Goal: Task Accomplishment & Management: Use online tool/utility

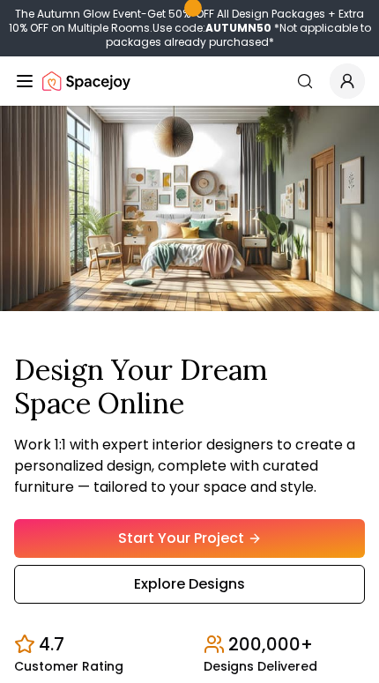
click at [277, 543] on link "Start Your Project" at bounding box center [189, 538] width 351 height 39
click at [257, 599] on link "Explore Designs" at bounding box center [189, 584] width 351 height 39
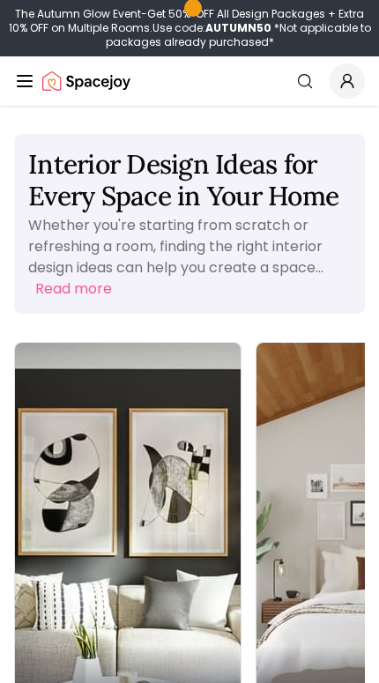
click at [119, 646] on div "Living Room" at bounding box center [128, 693] width 226 height 95
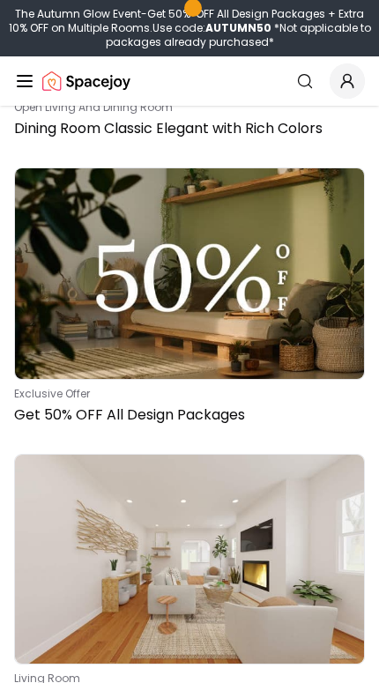
scroll to position [8408, 0]
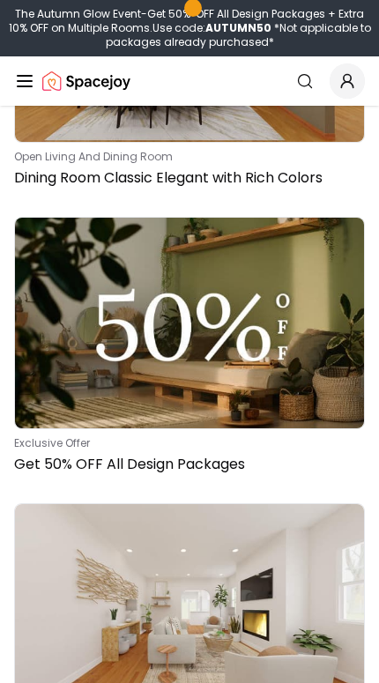
click at [253, 352] on img at bounding box center [189, 323] width 349 height 211
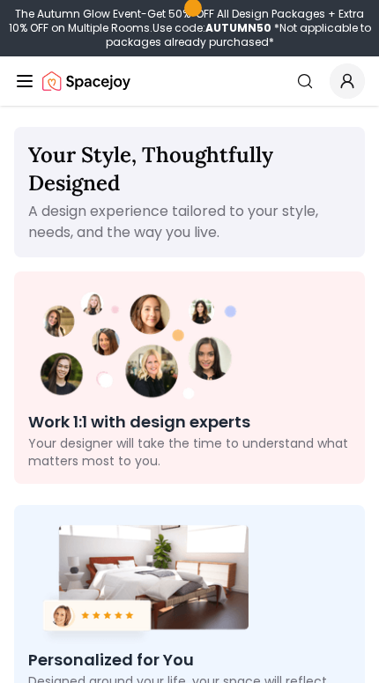
click at [294, 224] on p "A design experience tailored to your style, needs, and the way you live." at bounding box center [189, 222] width 323 height 42
click at [269, 378] on div at bounding box center [189, 348] width 323 height 124
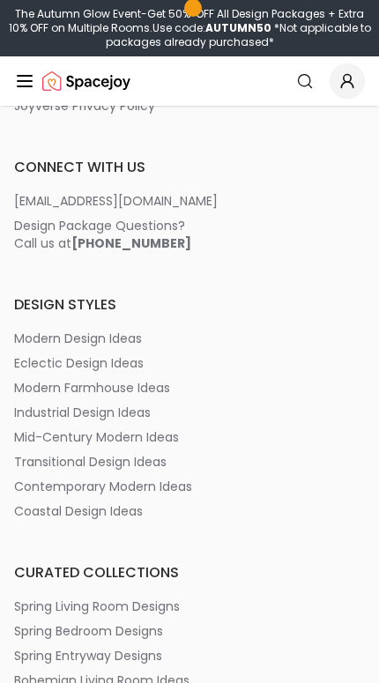
scroll to position [1745, 0]
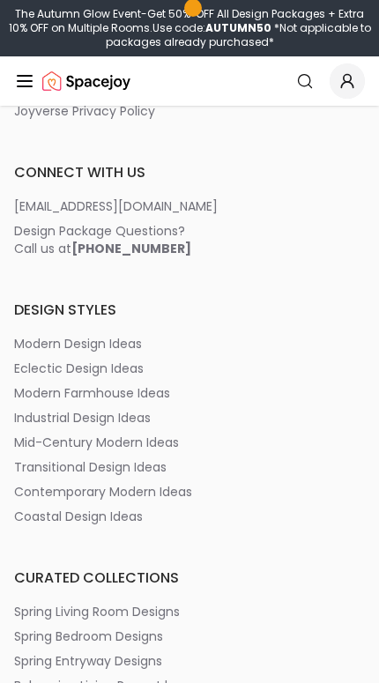
click at [127, 349] on p "modern design ideas" at bounding box center [78, 344] width 128 height 18
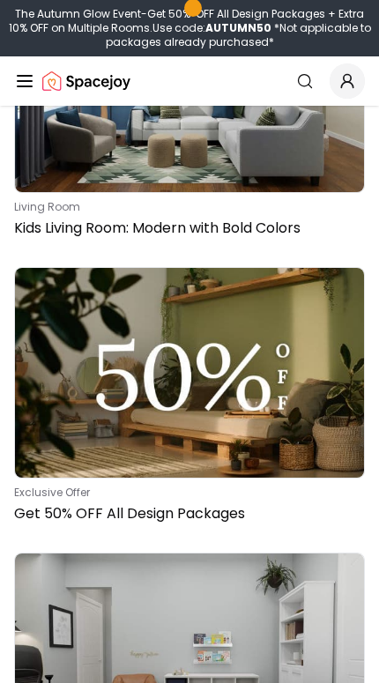
scroll to position [15749, 0]
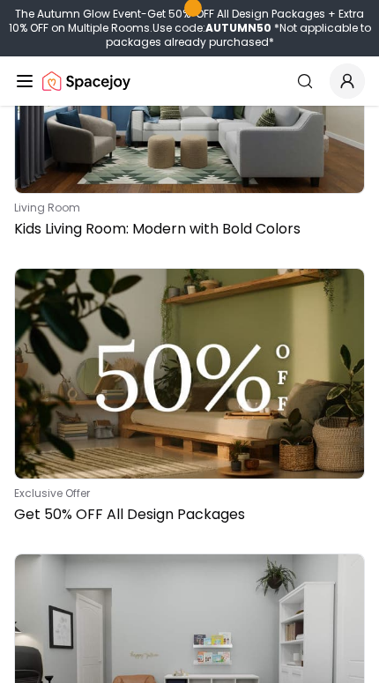
click at [291, 413] on img at bounding box center [189, 374] width 349 height 211
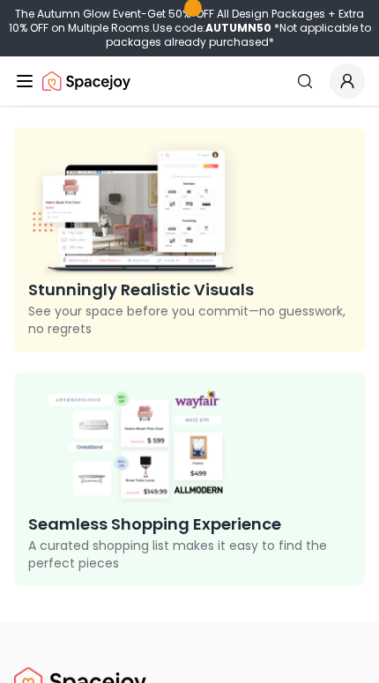
scroll to position [619, 0]
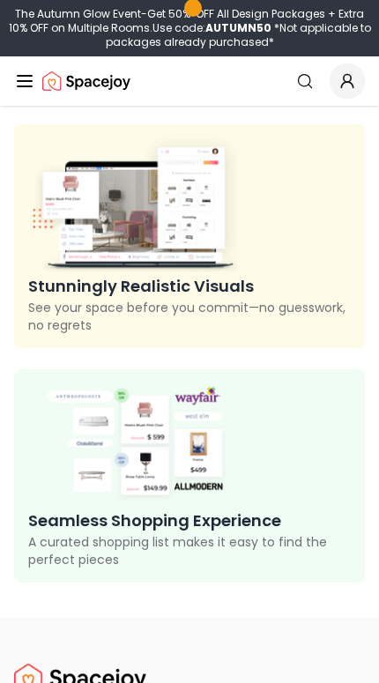
click at [26, 83] on icon "Global" at bounding box center [24, 81] width 21 height 21
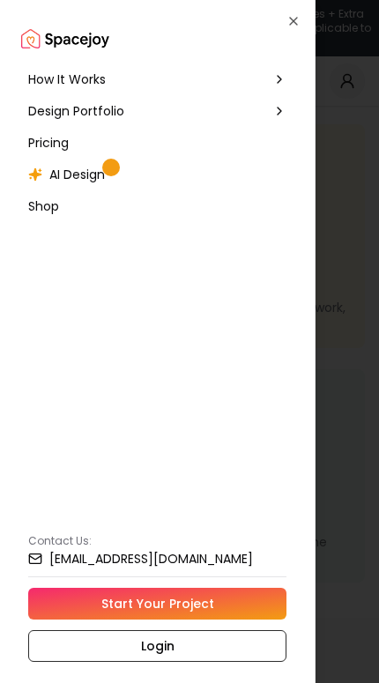
click at [98, 175] on span "AI Design" at bounding box center [77, 175] width 56 height 18
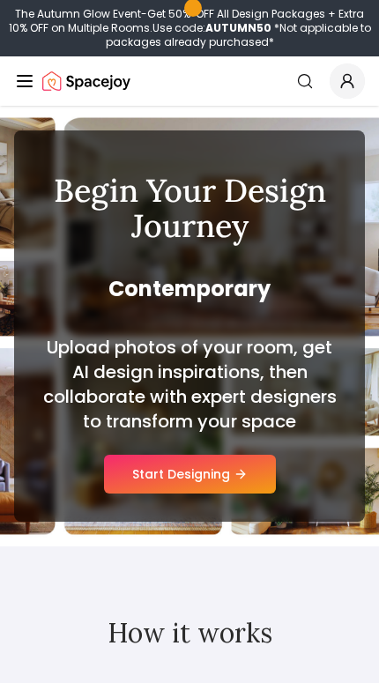
click at [227, 486] on button "Start Designing" at bounding box center [190, 474] width 172 height 39
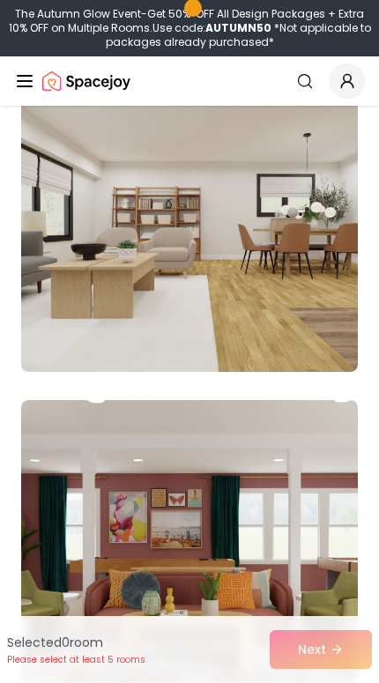
scroll to position [1477, 0]
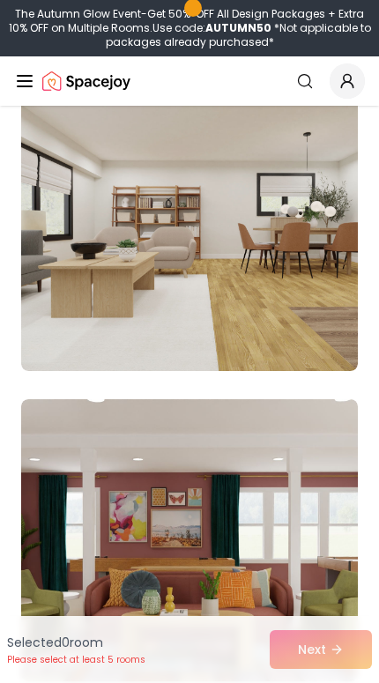
click at [294, 334] on img at bounding box center [189, 230] width 337 height 282
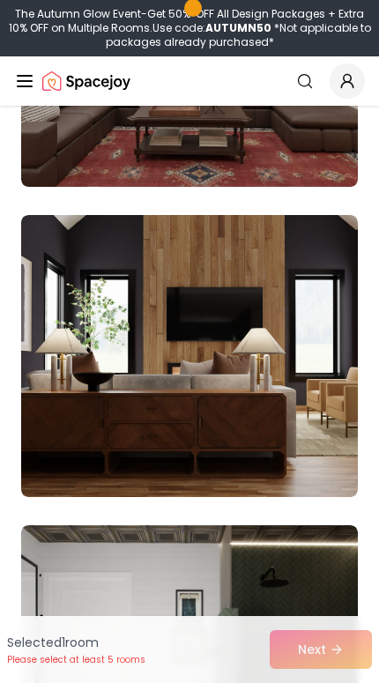
scroll to position [6952, 0]
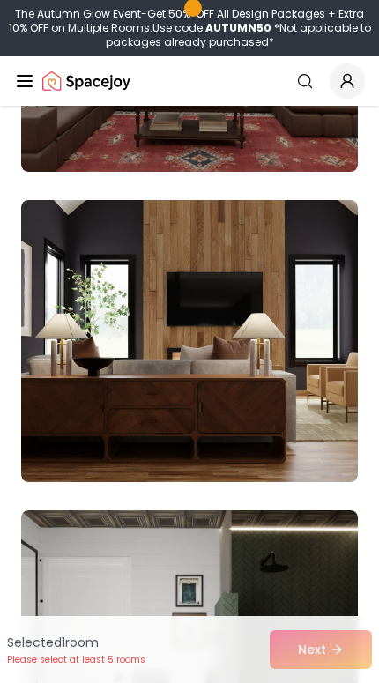
click at [298, 449] on img at bounding box center [189, 341] width 337 height 282
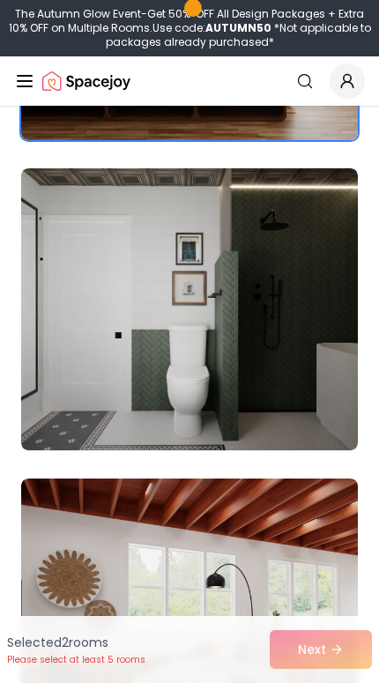
scroll to position [7315, 0]
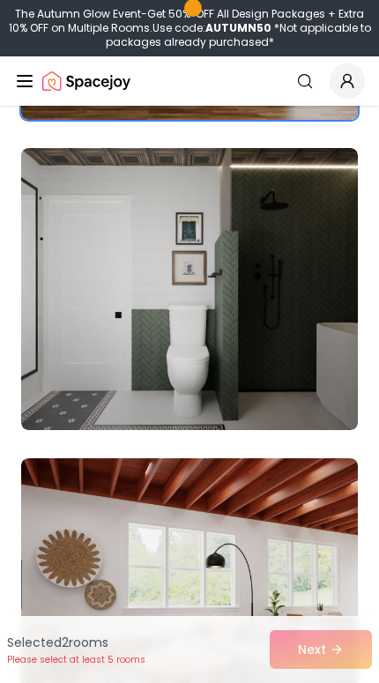
click at [308, 390] on img at bounding box center [189, 289] width 337 height 282
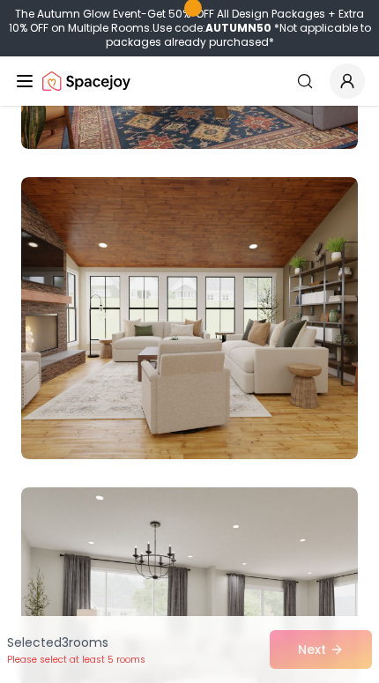
scroll to position [7974, 0]
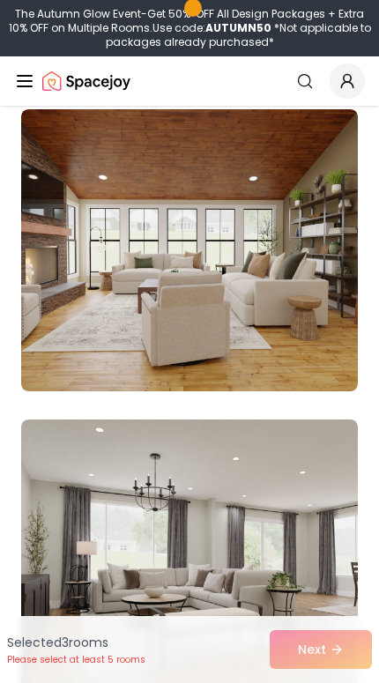
click at [307, 339] on img at bounding box center [189, 250] width 337 height 282
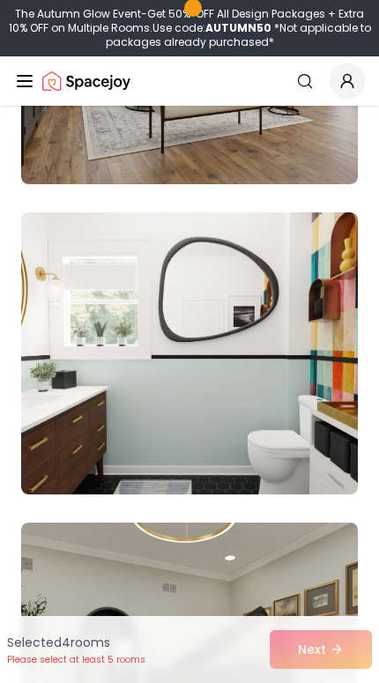
scroll to position [8526, 0]
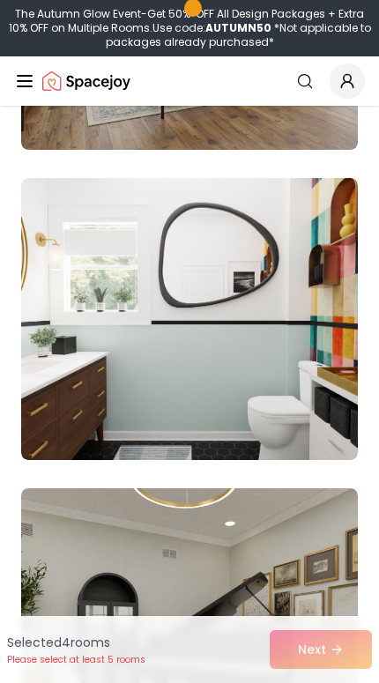
click at [282, 421] on img at bounding box center [189, 319] width 337 height 282
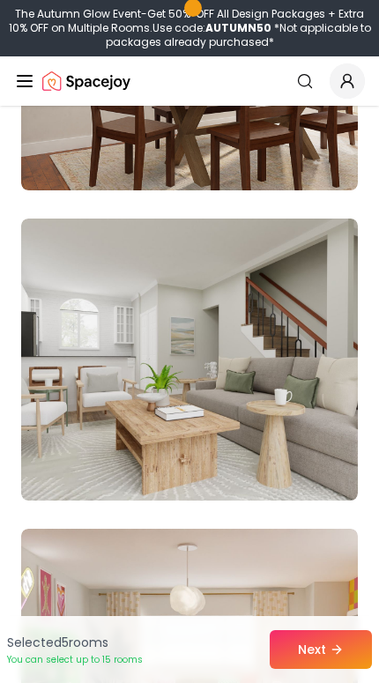
scroll to position [9728, 0]
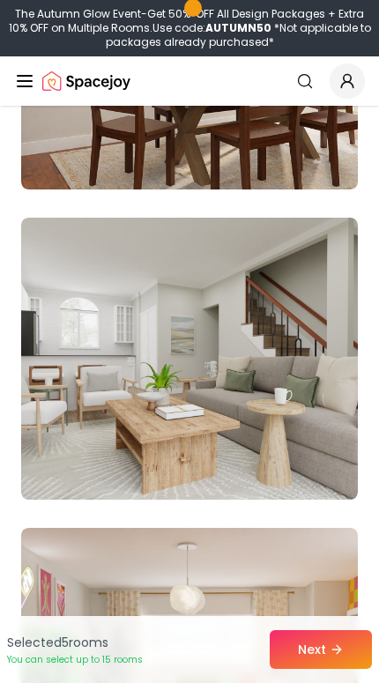
click at [300, 464] on img at bounding box center [189, 359] width 337 height 282
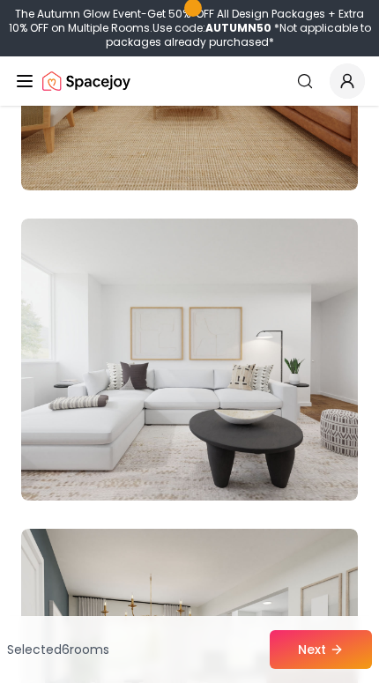
click at [304, 462] on img at bounding box center [189, 360] width 337 height 282
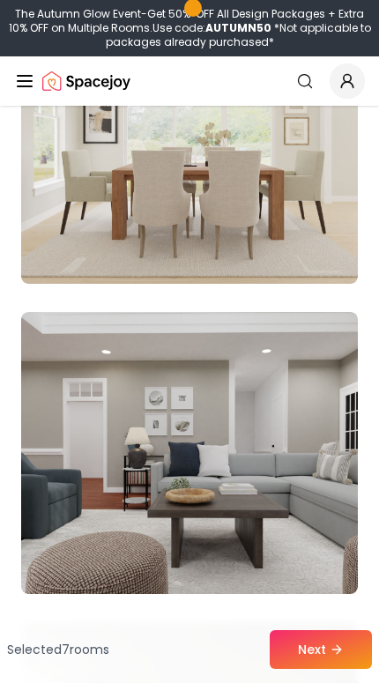
scroll to position [12114, 0]
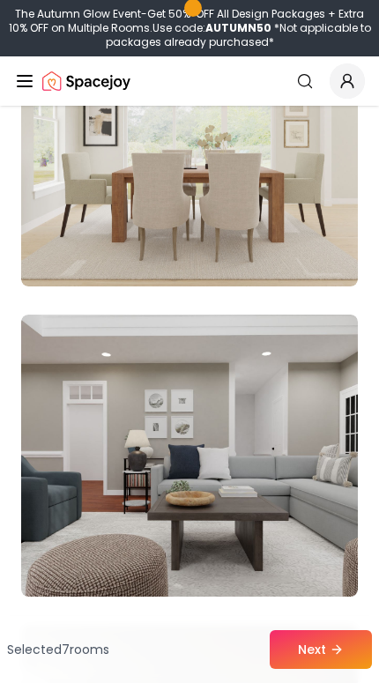
click at [306, 267] on img at bounding box center [189, 145] width 337 height 282
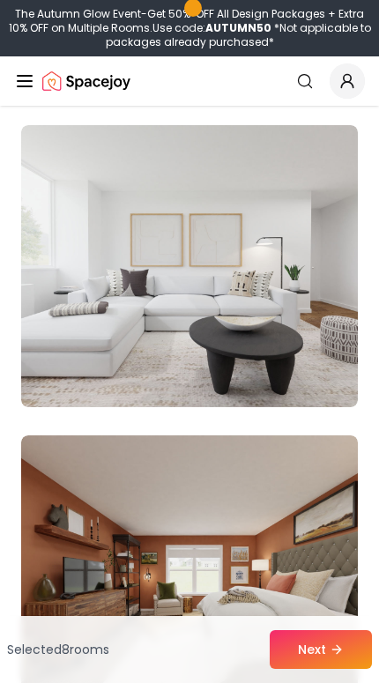
scroll to position [12619, 0]
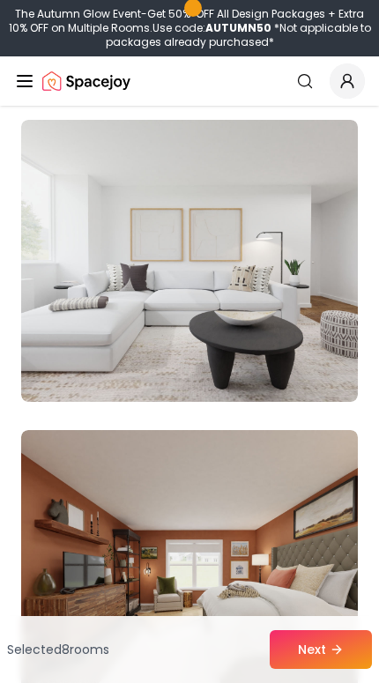
click at [299, 368] on img at bounding box center [189, 261] width 337 height 282
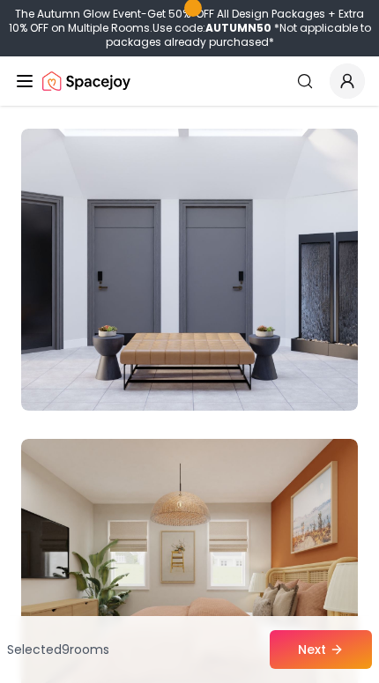
click at [305, 389] on img at bounding box center [189, 270] width 337 height 282
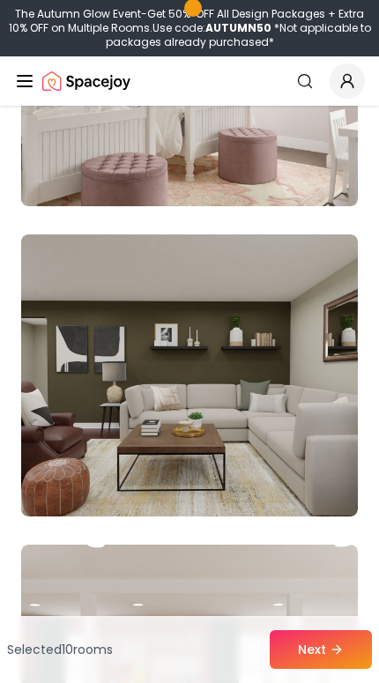
scroll to position [20266, 0]
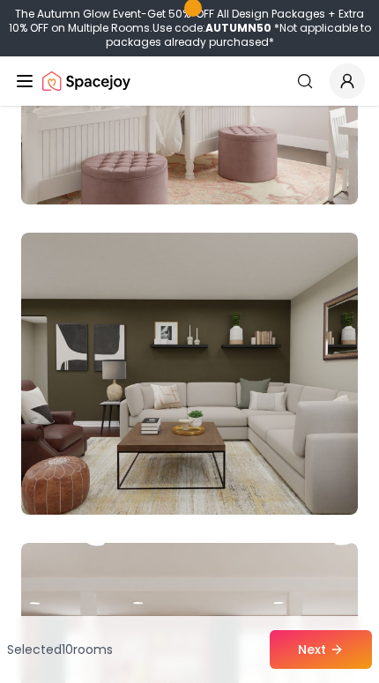
click at [295, 477] on img at bounding box center [189, 374] width 337 height 282
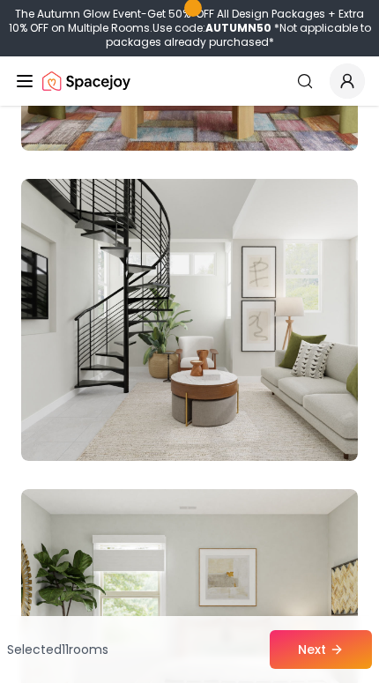
click at [290, 441] on img at bounding box center [189, 320] width 337 height 282
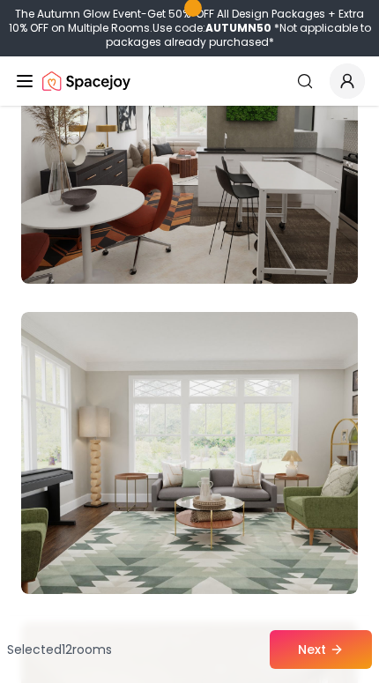
scroll to position [25154, 0]
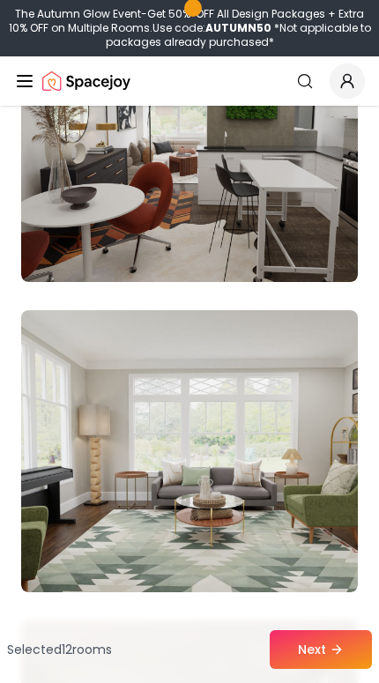
click at [324, 669] on button "Next" at bounding box center [321, 649] width 102 height 39
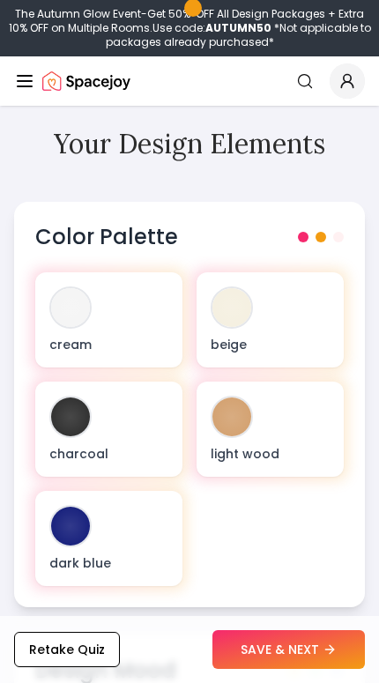
scroll to position [763, 0]
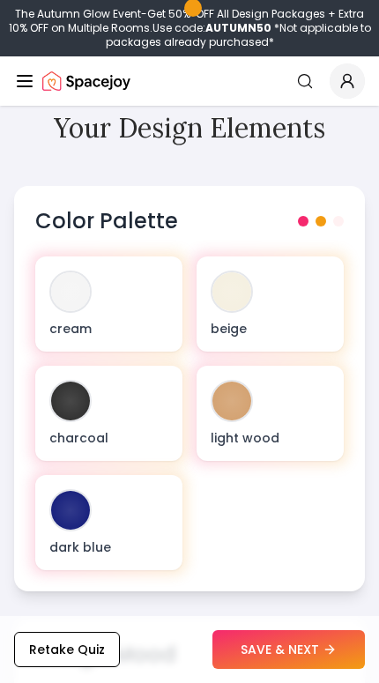
click at [136, 317] on div "cream" at bounding box center [108, 304] width 147 height 95
click at [157, 432] on p "charcoal" at bounding box center [108, 438] width 119 height 18
click at [127, 335] on p "cream" at bounding box center [108, 329] width 119 height 18
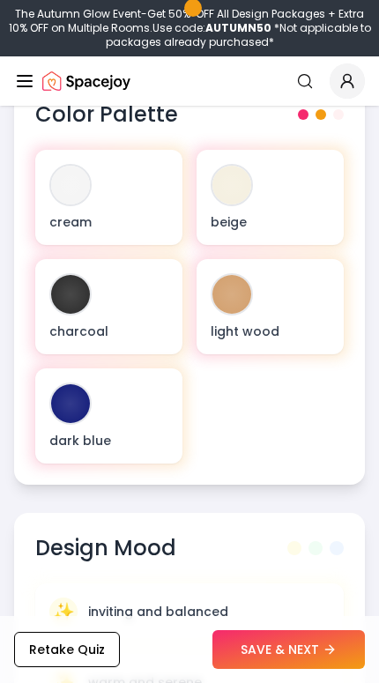
scroll to position [822, 0]
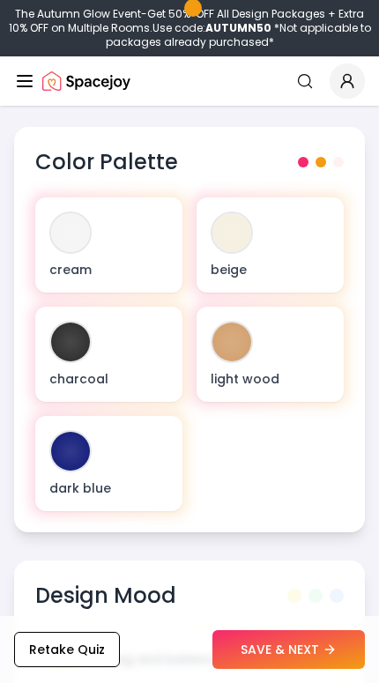
click at [145, 261] on p "cream" at bounding box center [108, 270] width 119 height 18
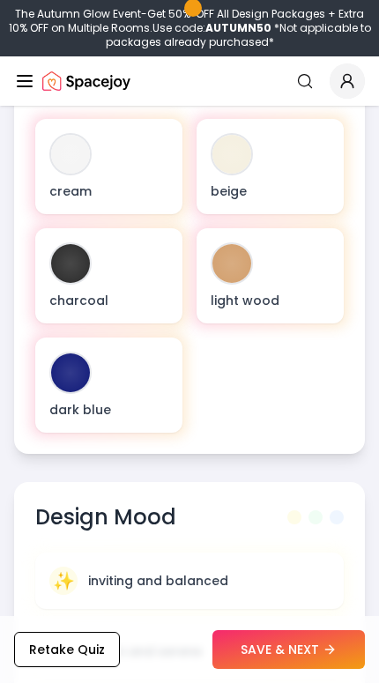
scroll to position [904, 0]
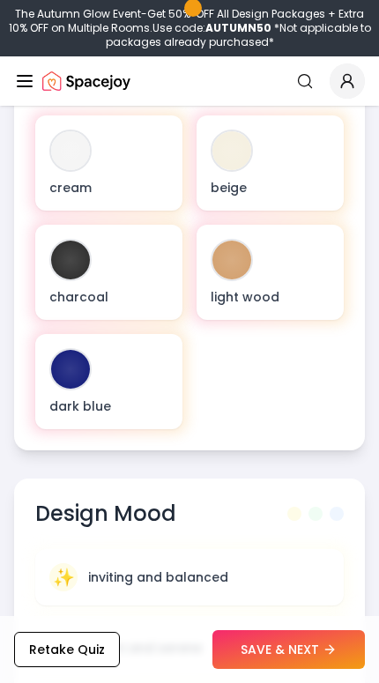
click at [143, 179] on p "cream" at bounding box center [108, 188] width 119 height 18
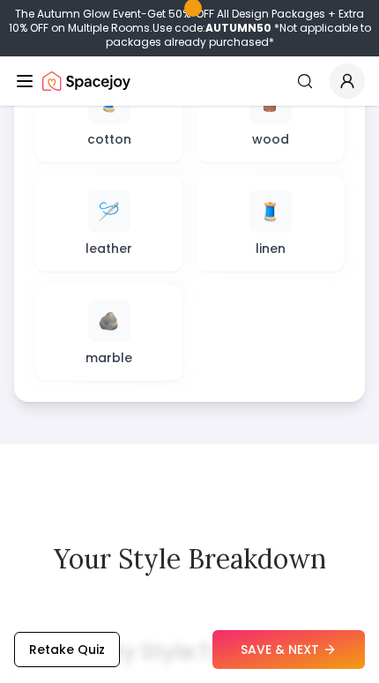
scroll to position [1632, 0]
click at [130, 235] on div "🪡 leather" at bounding box center [108, 224] width 119 height 67
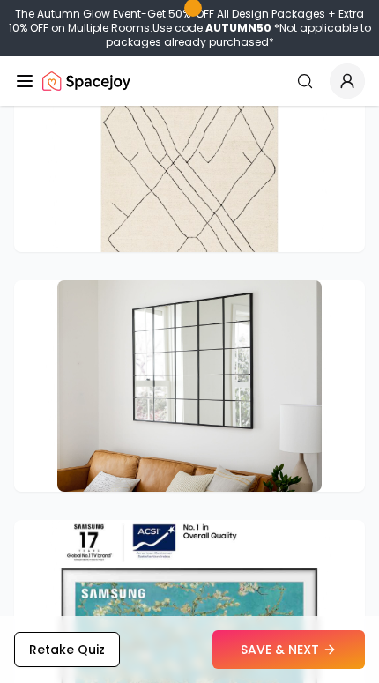
scroll to position [4651, 0]
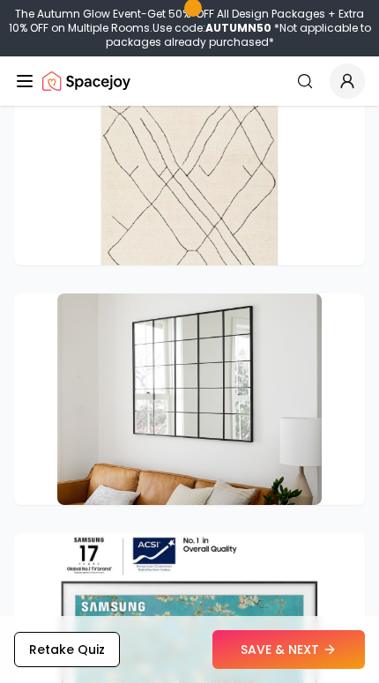
click at [279, 420] on img at bounding box center [189, 400] width 265 height 212
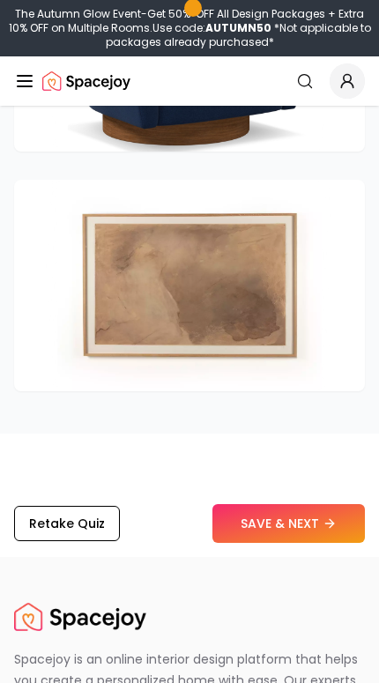
scroll to position [5727, 0]
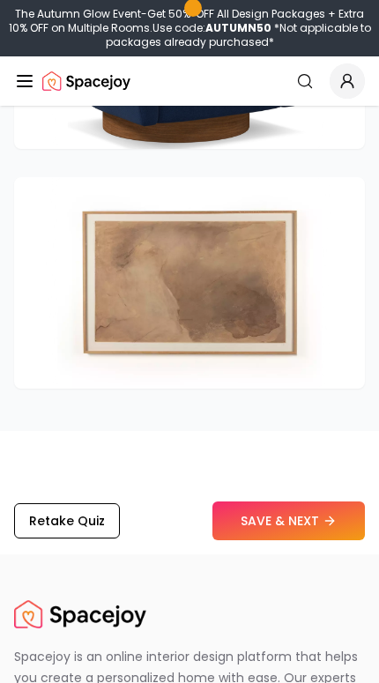
click at [302, 523] on button "SAVE & NEXT" at bounding box center [288, 521] width 153 height 39
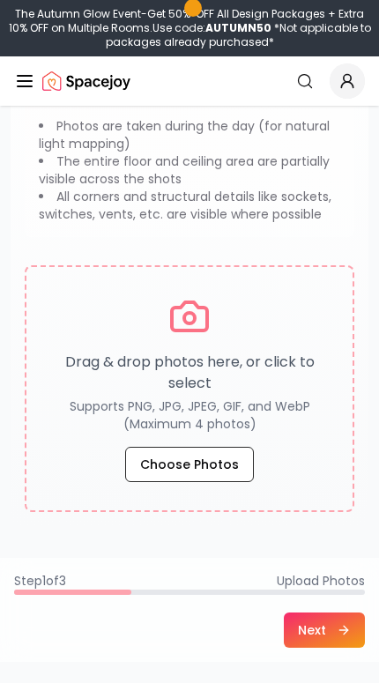
scroll to position [269, 0]
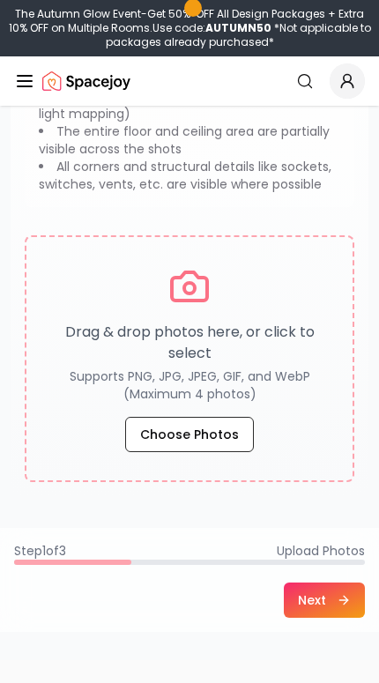
click at [228, 446] on button "Choose Photos" at bounding box center [189, 434] width 129 height 35
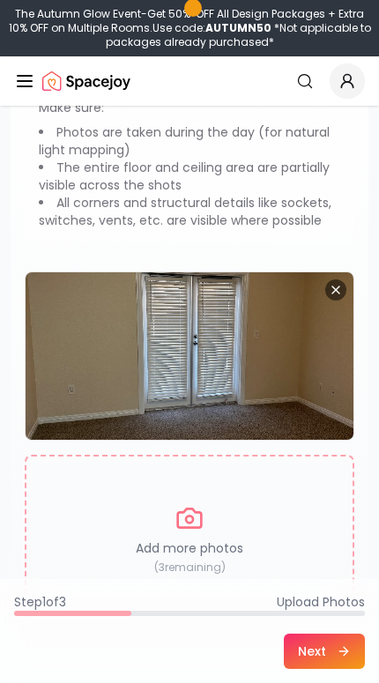
scroll to position [249, 0]
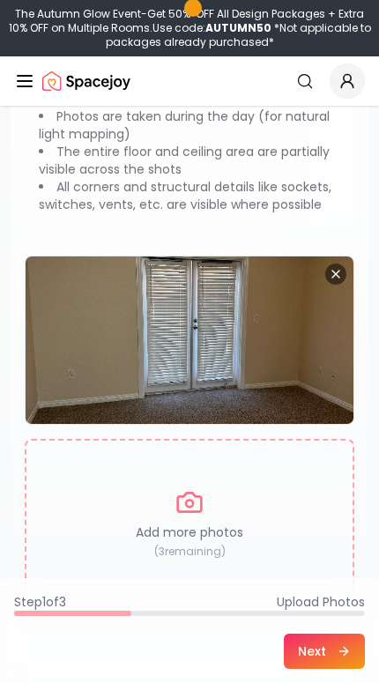
click at [251, 515] on div "Add more photos ( 3 remaining)" at bounding box center [190, 523] width 330 height 169
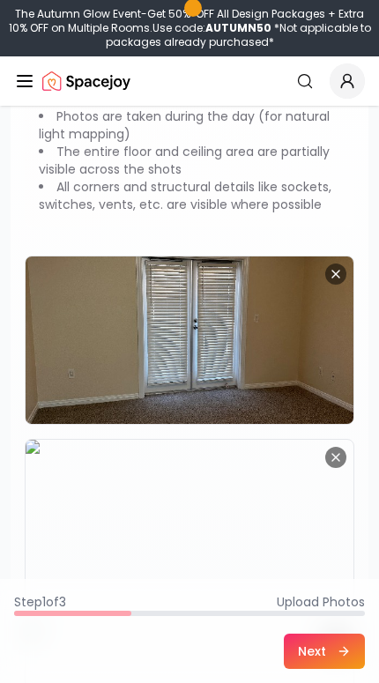
scroll to position [715, 0]
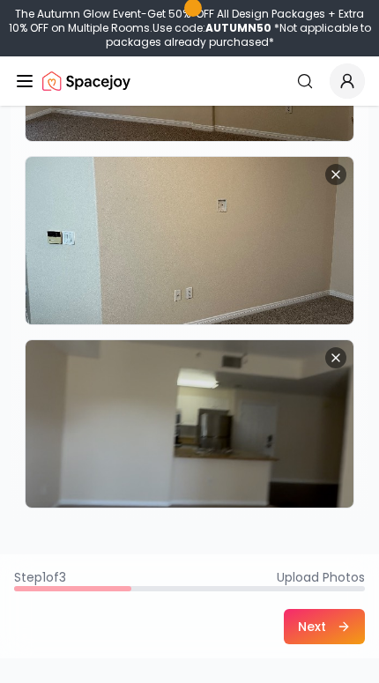
click at [331, 628] on button "Next" at bounding box center [324, 626] width 81 height 35
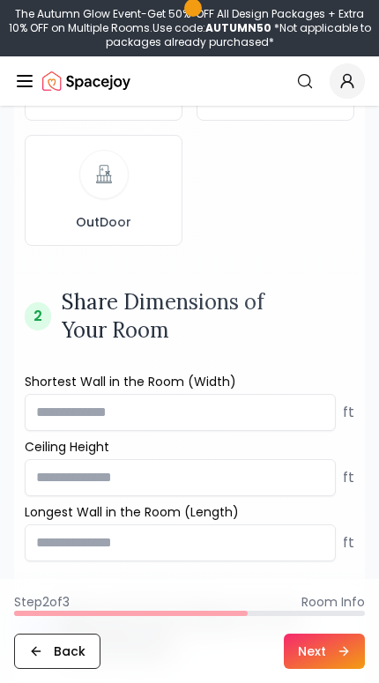
scroll to position [0, 0]
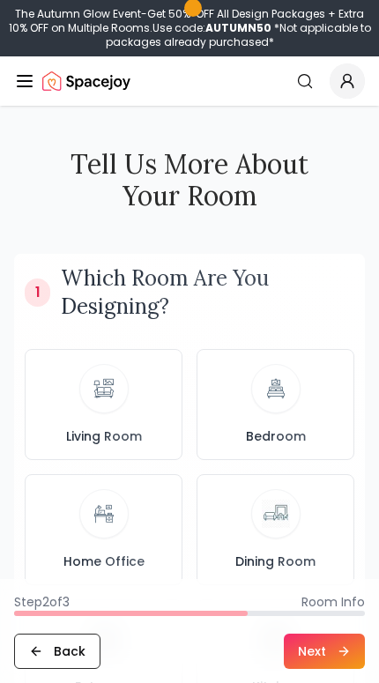
click at [144, 430] on span "Living Room" at bounding box center [104, 437] width 83 height 18
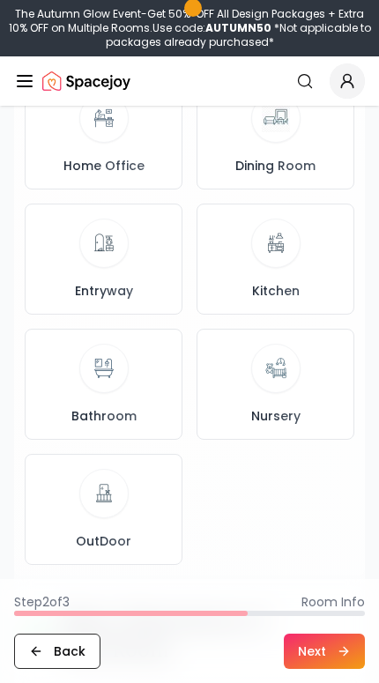
scroll to position [402, 0]
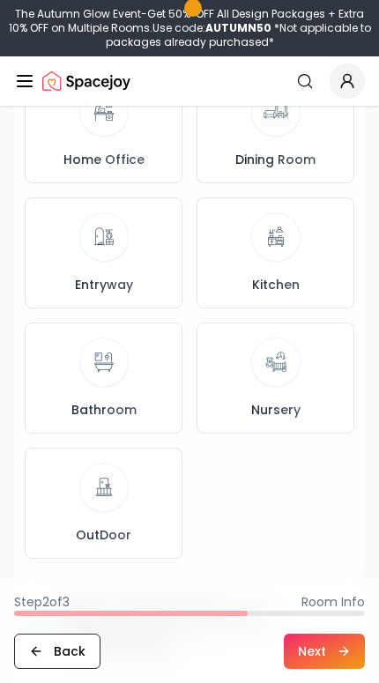
click at [327, 669] on button "Next" at bounding box center [324, 651] width 81 height 35
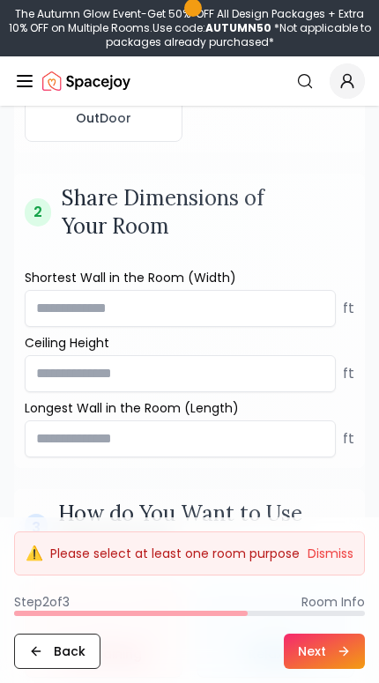
scroll to position [820, 0]
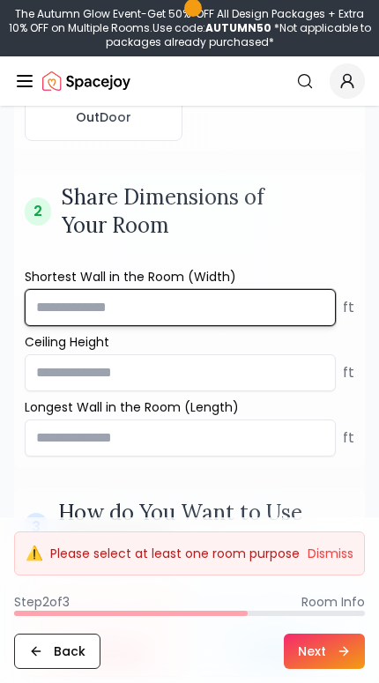
click at [280, 309] on input "number" at bounding box center [180, 307] width 311 height 37
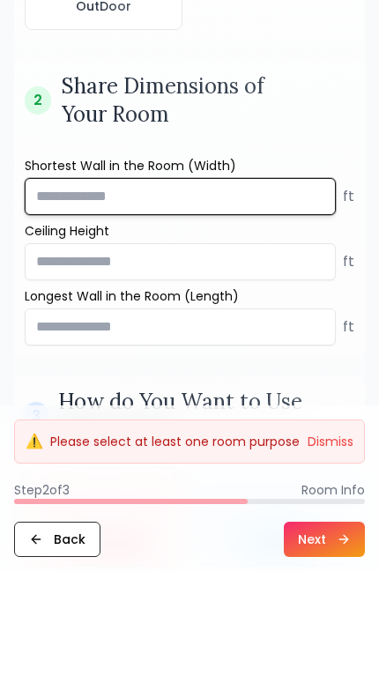
scroll to position [931, 0]
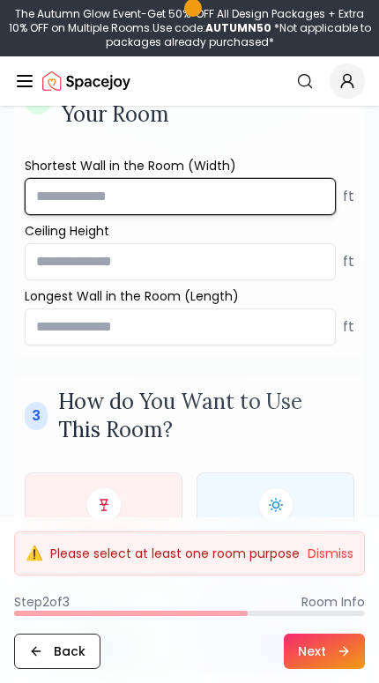
type input "**"
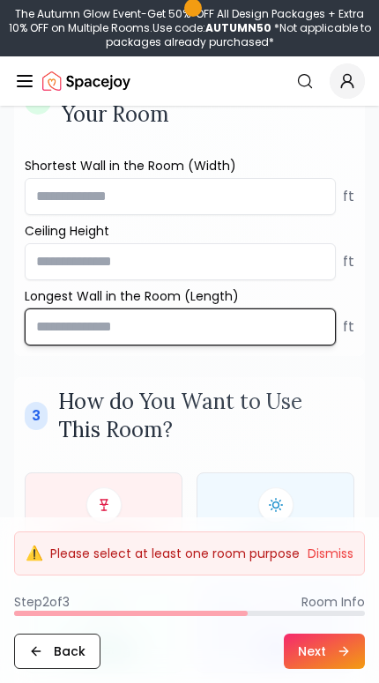
click at [247, 337] on input "number" at bounding box center [180, 327] width 311 height 37
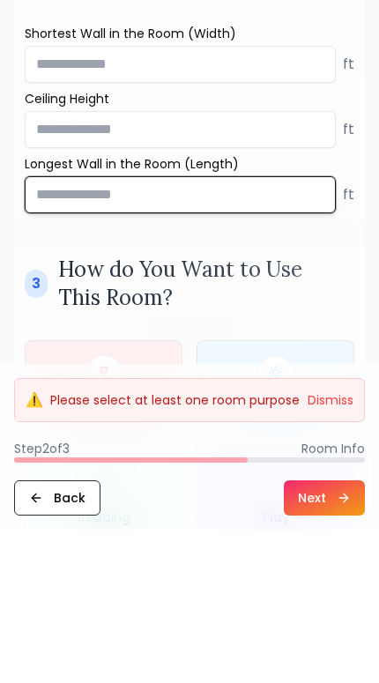
type input "**"
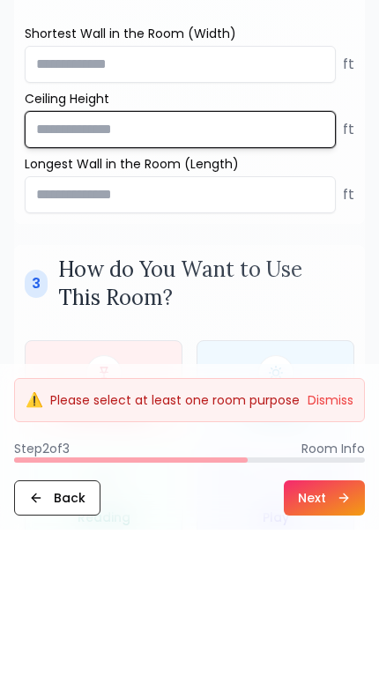
click at [253, 265] on input "number" at bounding box center [180, 283] width 311 height 37
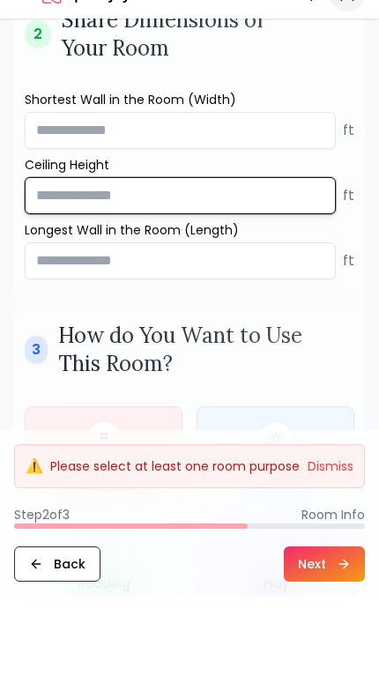
type input "*"
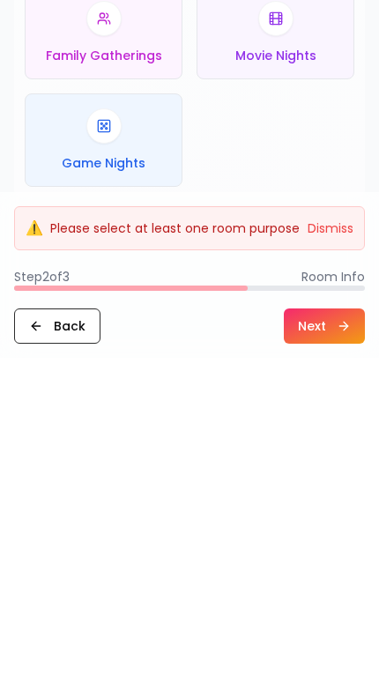
scroll to position [1346, 0]
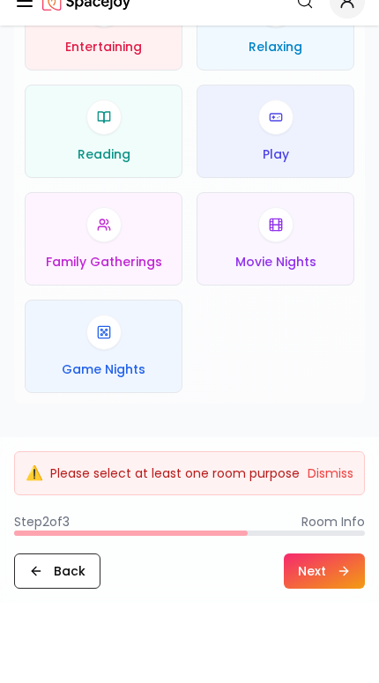
type input "**"
click at [305, 287] on div "Movie Nights" at bounding box center [276, 318] width 128 height 63
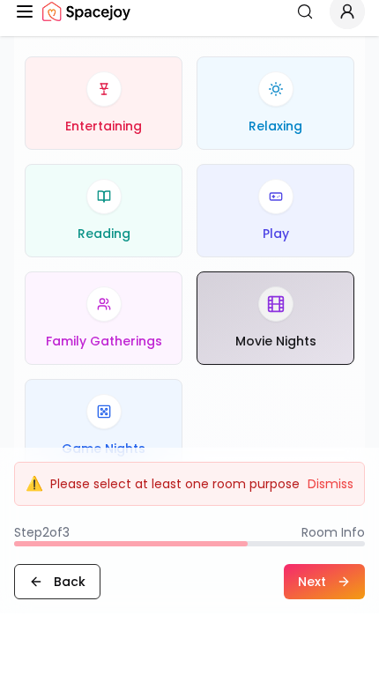
scroll to position [1276, 0]
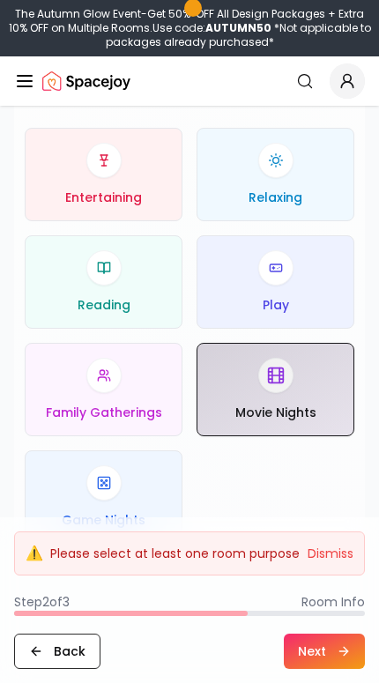
click at [138, 193] on span "Entertaining" at bounding box center [103, 198] width 77 height 18
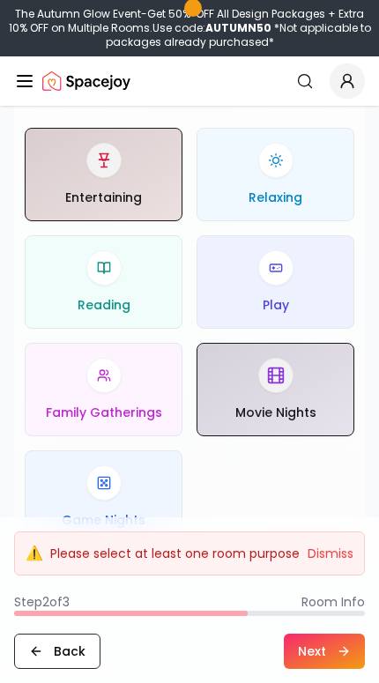
click at [310, 183] on div "Relaxing" at bounding box center [276, 174] width 128 height 63
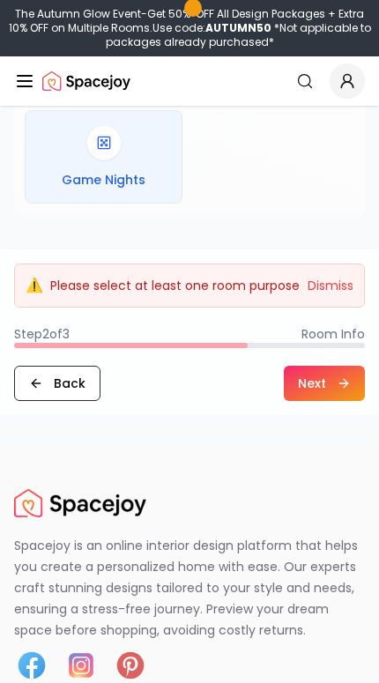
scroll to position [1628, 0]
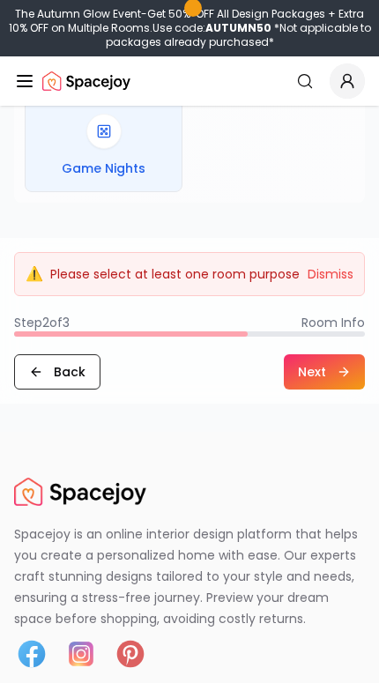
click at [328, 382] on button "Next" at bounding box center [324, 371] width 81 height 35
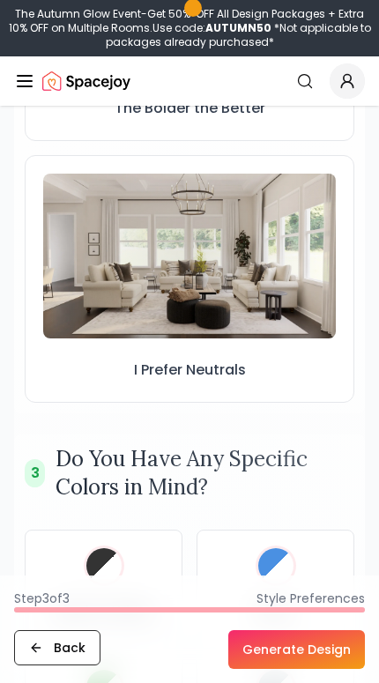
scroll to position [1266, 0]
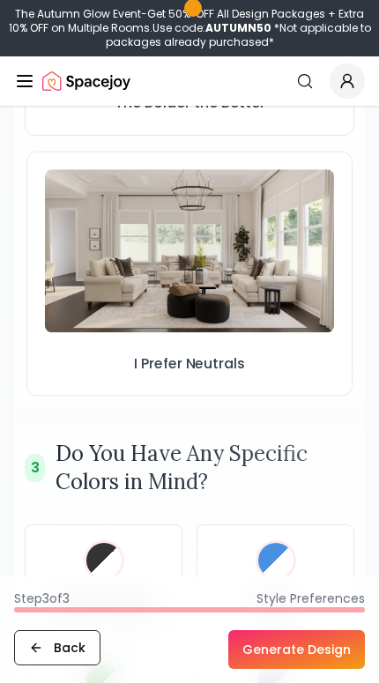
click at [316, 310] on img at bounding box center [189, 250] width 289 height 163
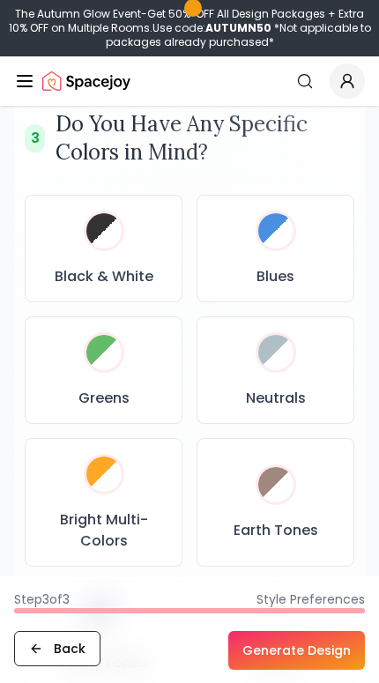
scroll to position [1616, 0]
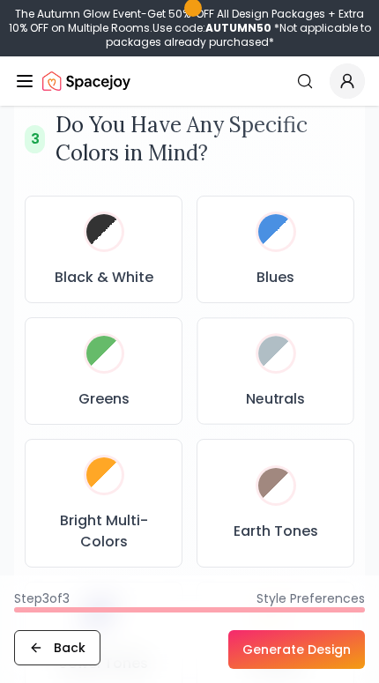
click at [293, 384] on div "Neutrals" at bounding box center [275, 371] width 127 height 78
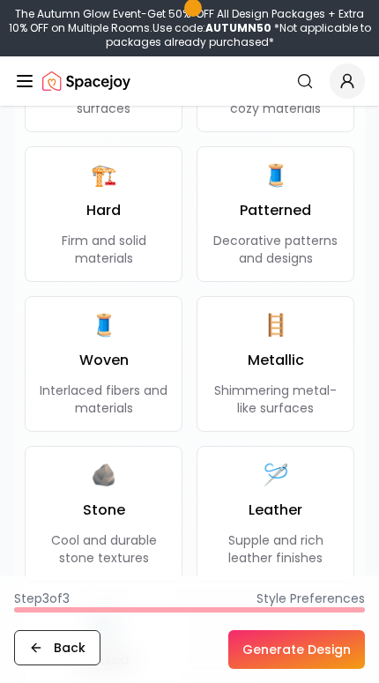
scroll to position [2870, 0]
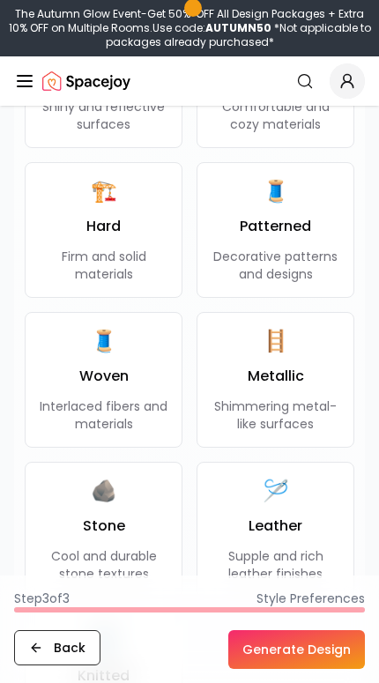
click at [324, 507] on div "🪡 Leather Supple and rich leather finishes" at bounding box center [276, 530] width 128 height 106
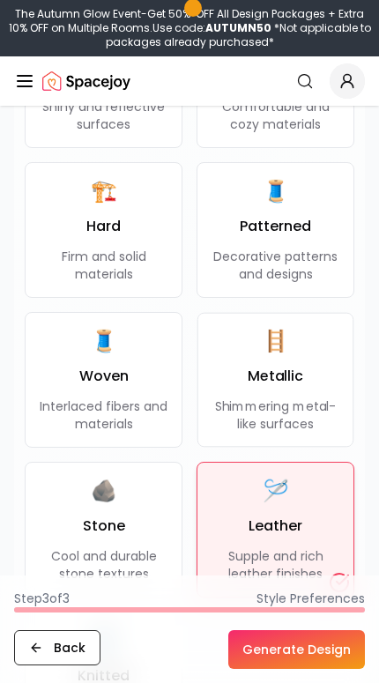
click at [332, 394] on div "🪜 Metallic Shimmering metal-like surfaces" at bounding box center [275, 379] width 127 height 105
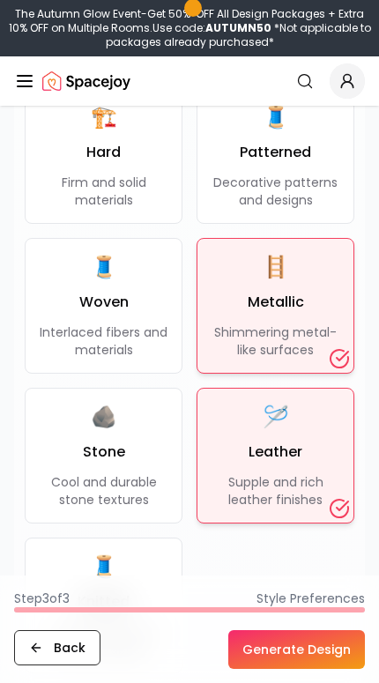
scroll to position [2951, 0]
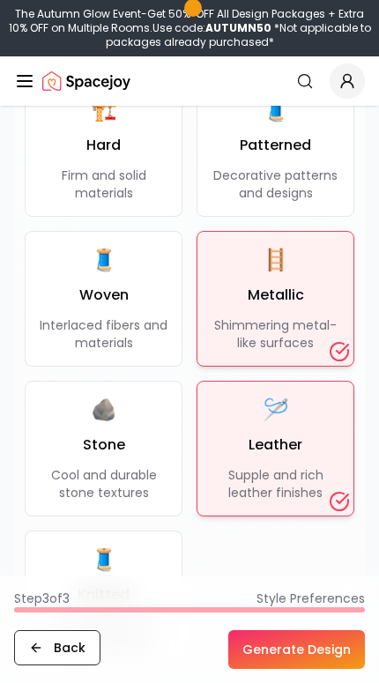
click at [322, 458] on div "🪡 Leather Supple and rich leather finishes" at bounding box center [276, 449] width 128 height 106
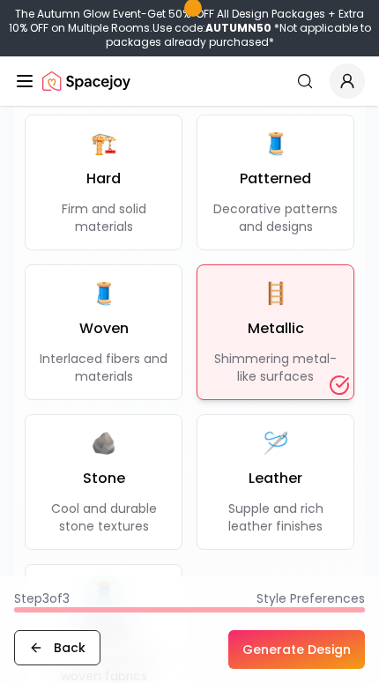
scroll to position [2909, 0]
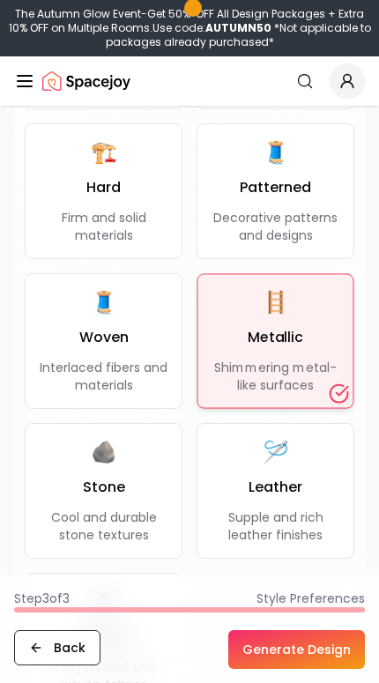
click at [318, 369] on p "Shimmering metal-like surfaces" at bounding box center [275, 375] width 127 height 35
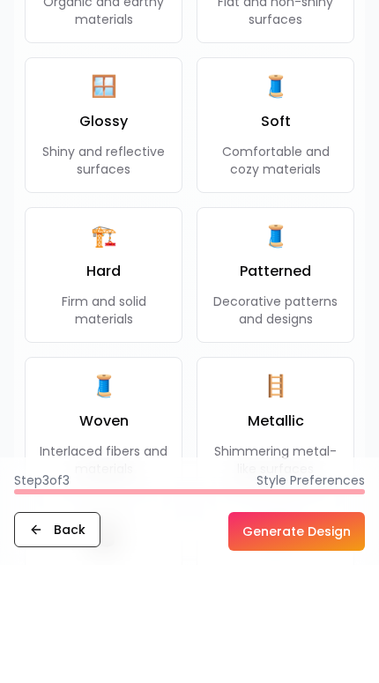
scroll to position [2705, 0]
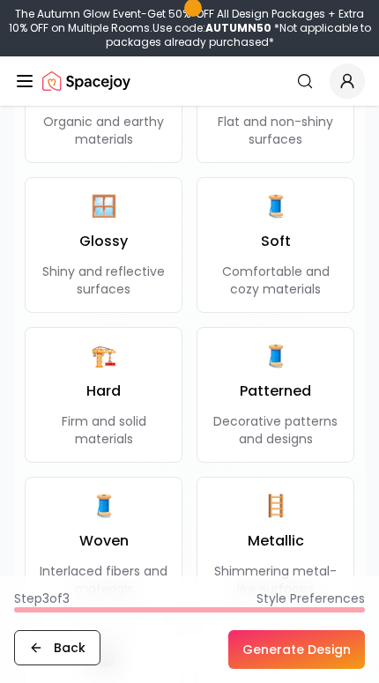
click at [133, 423] on p "Firm and solid materials" at bounding box center [104, 430] width 128 height 35
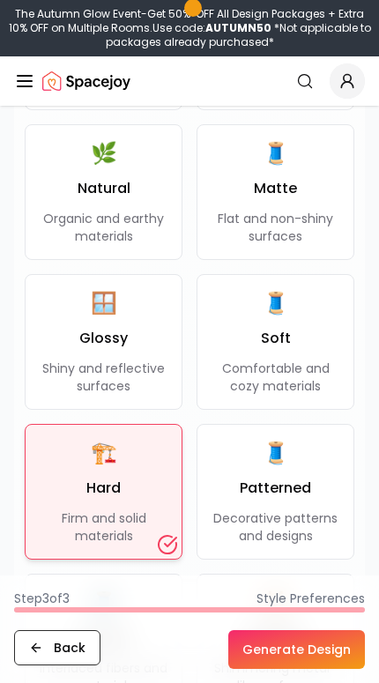
scroll to position [2606, 0]
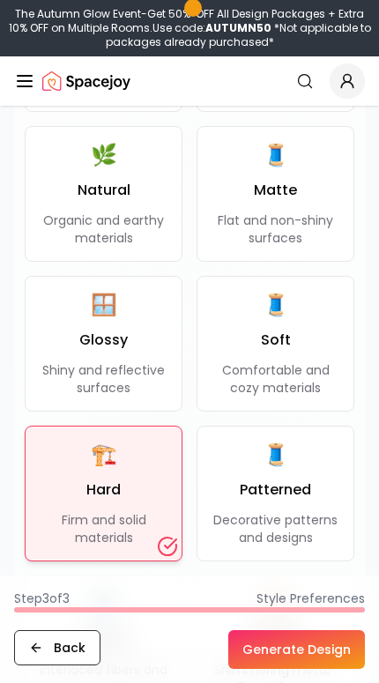
click at [307, 354] on div "🧵 Soft Comfortable and cozy materials" at bounding box center [276, 344] width 128 height 106
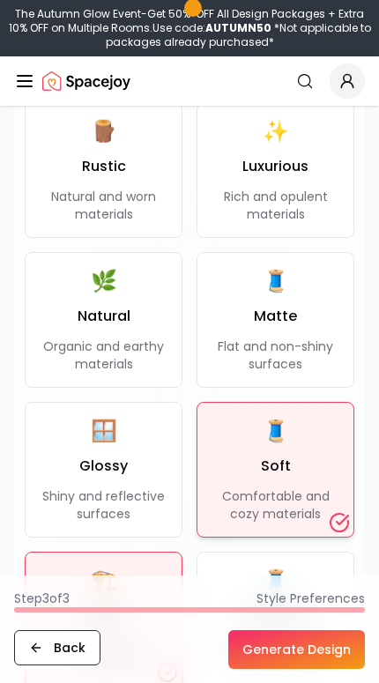
scroll to position [2479, 0]
click at [317, 308] on div "🧵 Matte Flat and non-shiny surfaces" at bounding box center [276, 321] width 128 height 106
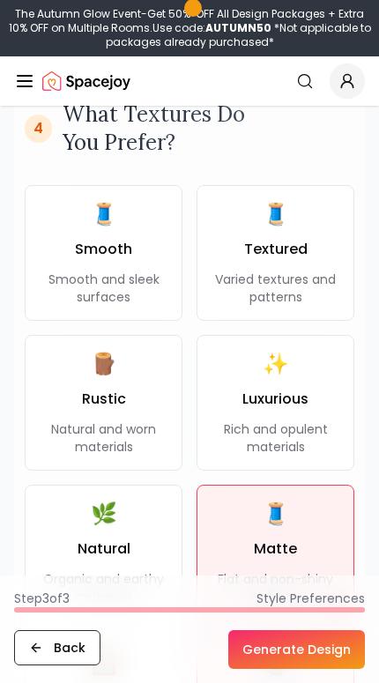
scroll to position [2245, 0]
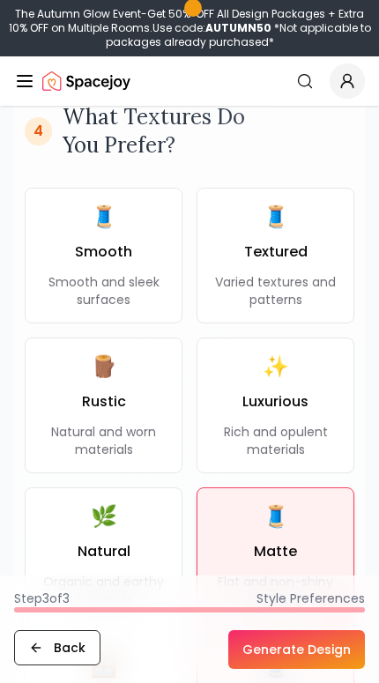
click at [119, 287] on p "Smooth and sleek surfaces" at bounding box center [104, 290] width 128 height 35
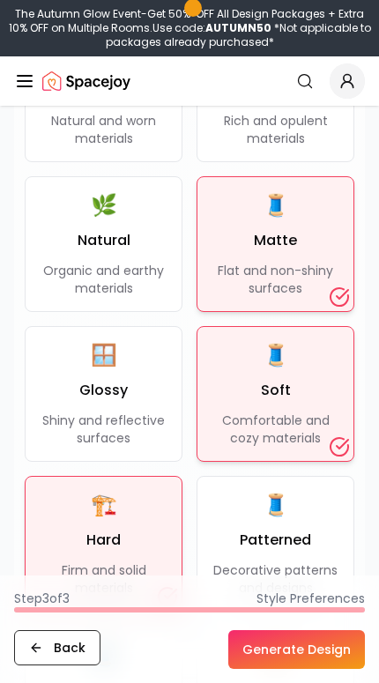
scroll to position [2563, 0]
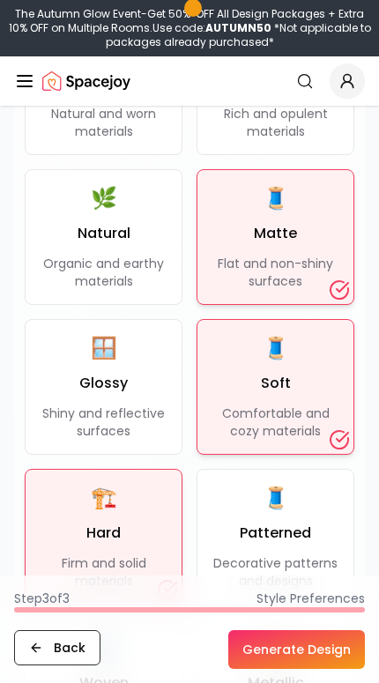
click at [318, 666] on button "Generate Design" at bounding box center [296, 649] width 137 height 39
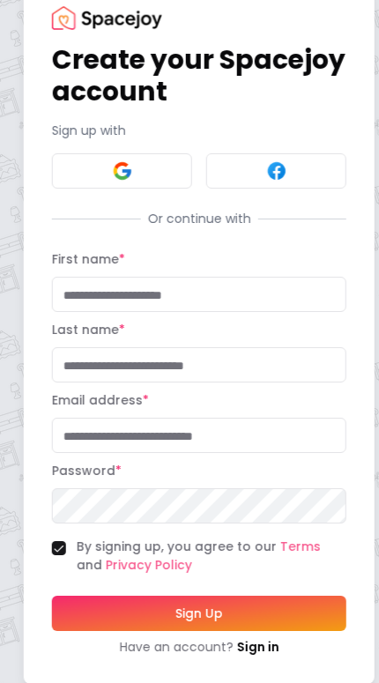
scroll to position [16, 0]
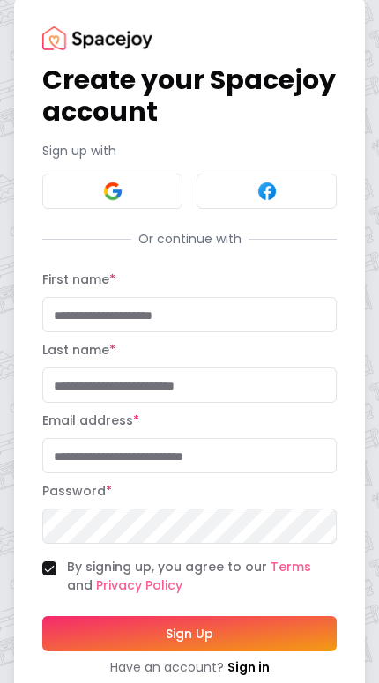
click at [134, 204] on button at bounding box center [112, 191] width 140 height 35
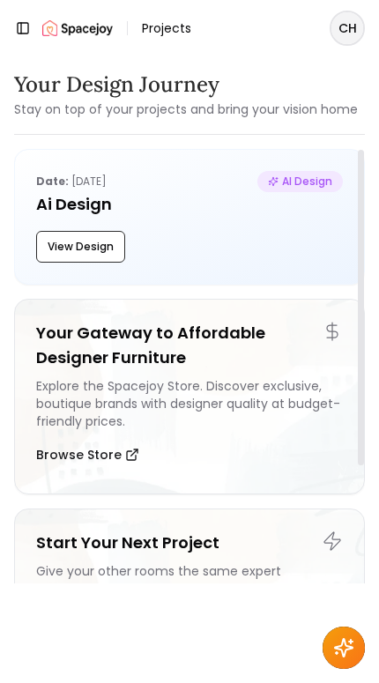
click at [86, 242] on button "View Design" at bounding box center [80, 247] width 89 height 32
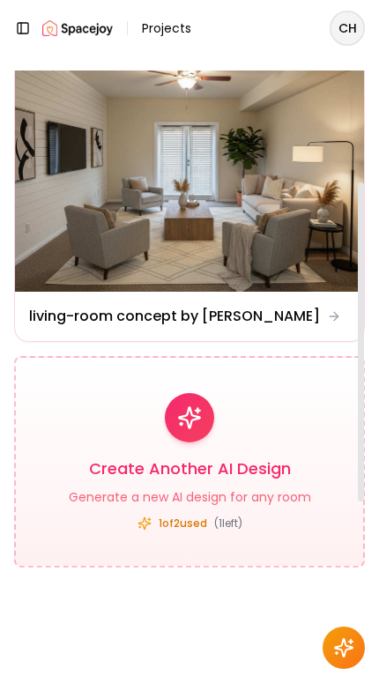
scroll to position [193, 0]
